Goal: Information Seeking & Learning: Learn about a topic

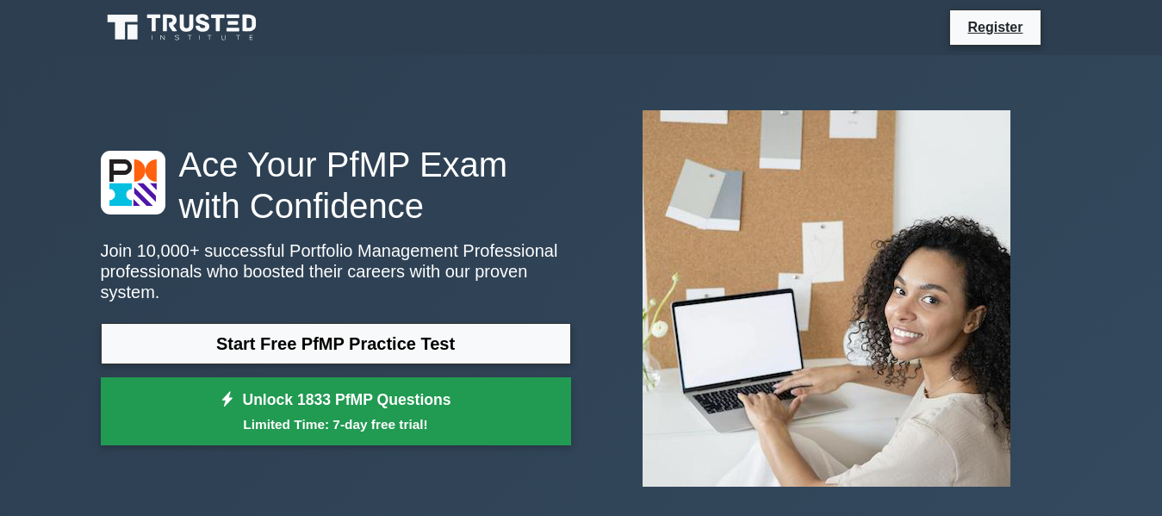
click at [464, 396] on link "Unlock 1833 PfMP Questions Limited Time: 7-day free trial!" at bounding box center [336, 411] width 470 height 69
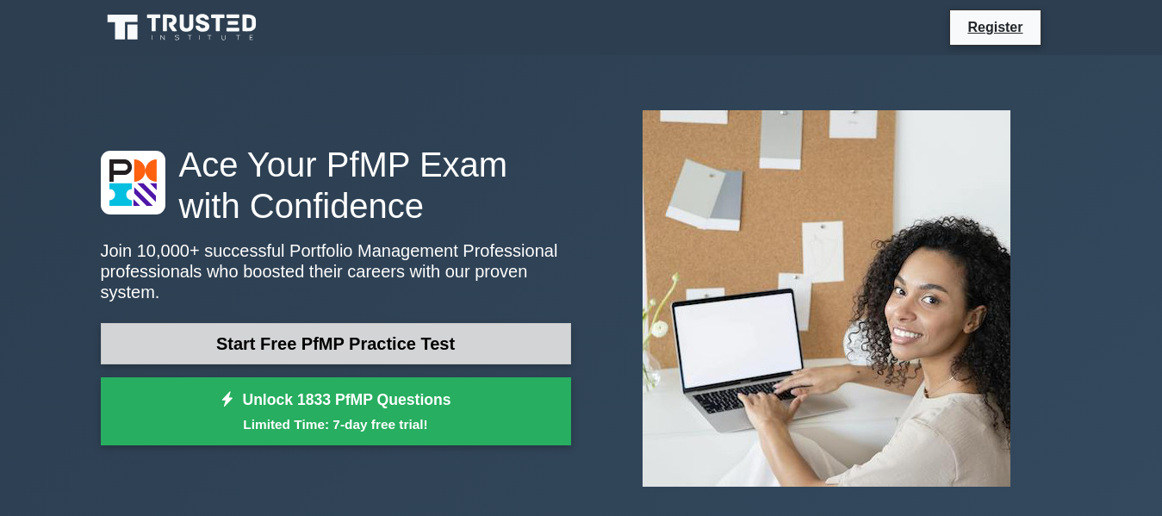
click at [391, 334] on link "Start Free PfMP Practice Test" at bounding box center [336, 343] width 470 height 41
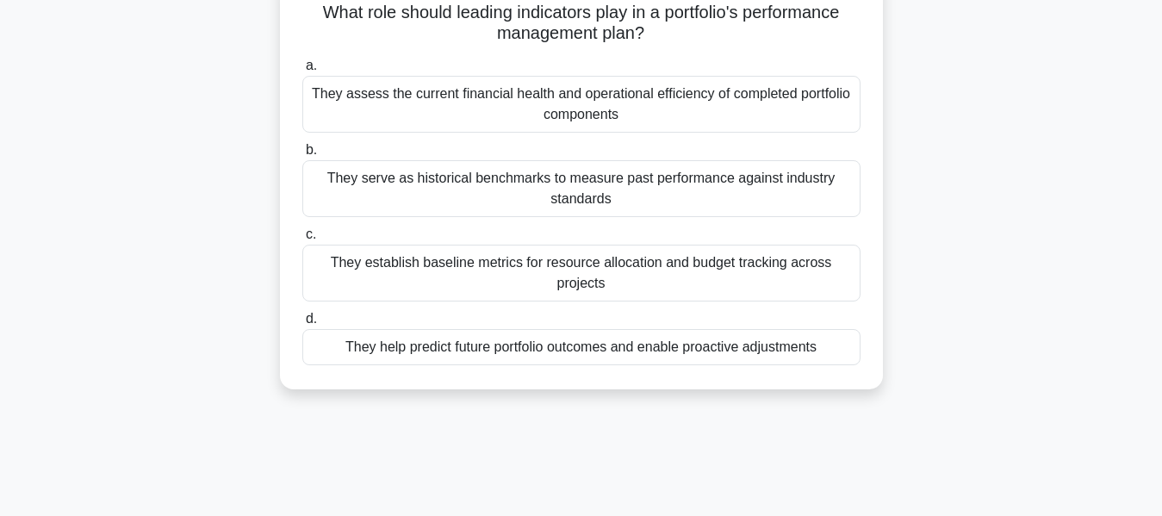
scroll to position [121, 0]
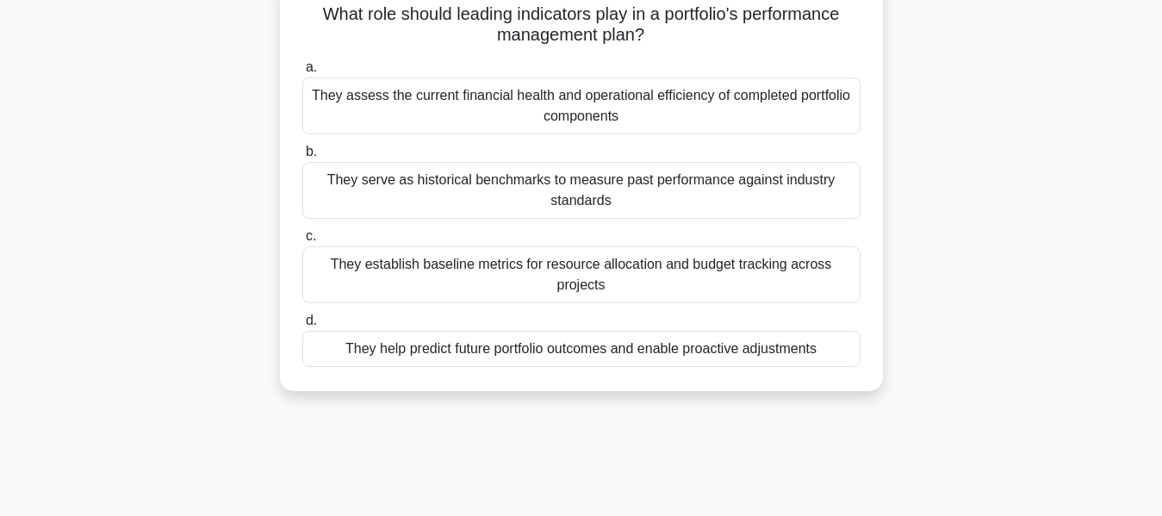
click at [634, 118] on div "They assess the current financial health and operational efficiency of complete…" at bounding box center [581, 106] width 558 height 57
click at [302, 73] on input "a. They assess the current financial health and operational efficiency of compl…" at bounding box center [302, 67] width 0 height 11
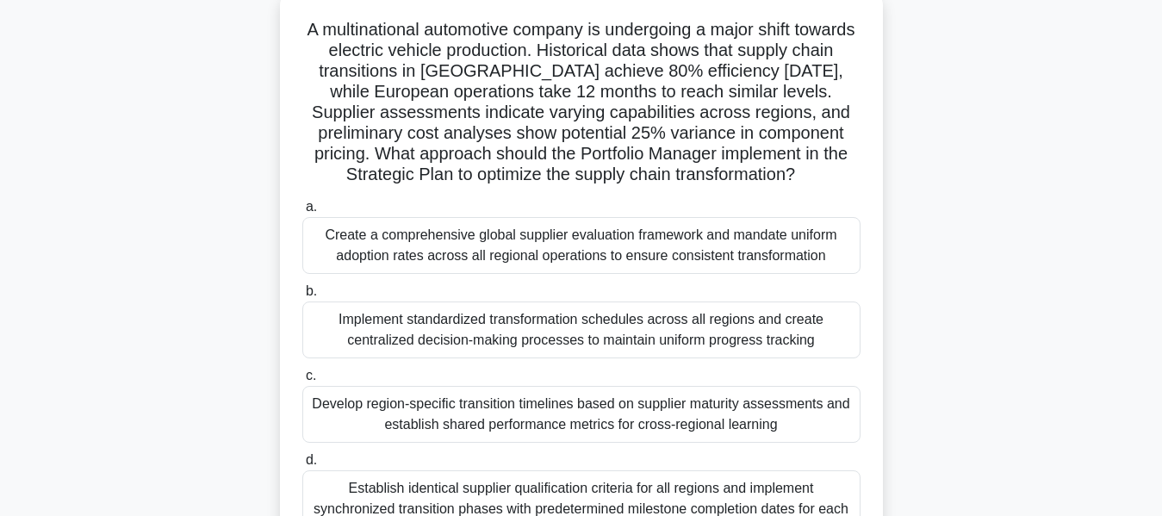
scroll to position [110, 0]
